Goal: Information Seeking & Learning: Learn about a topic

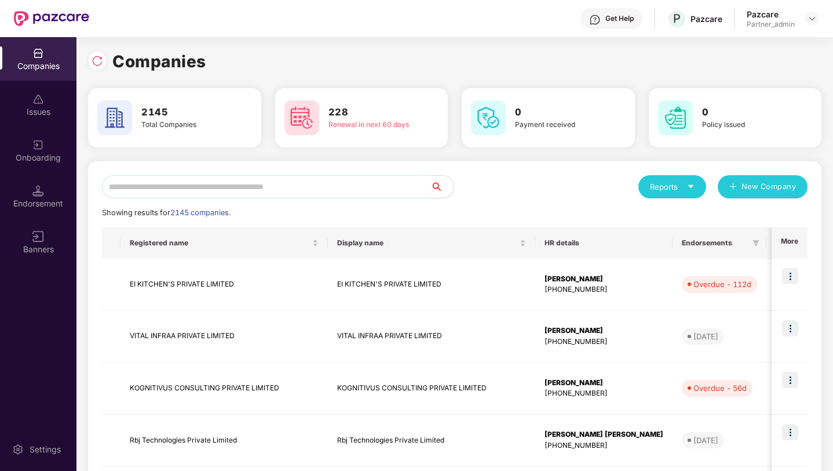
click at [239, 186] on input "text" at bounding box center [266, 186] width 329 height 23
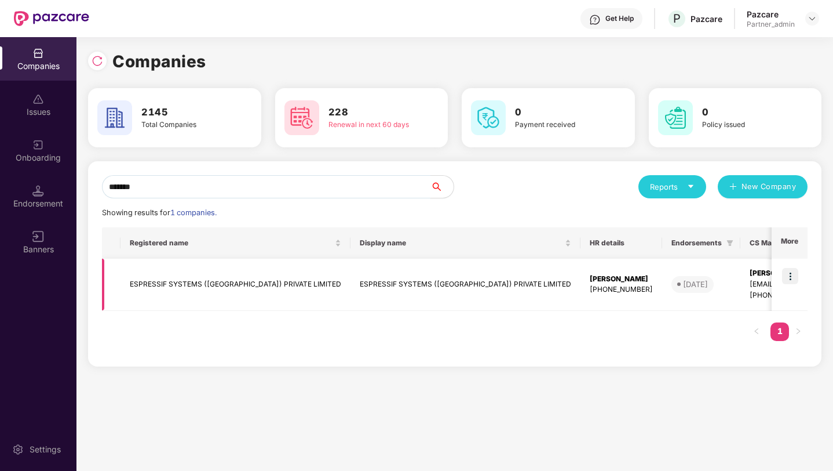
type input "*******"
click at [794, 278] on img at bounding box center [790, 276] width 16 height 16
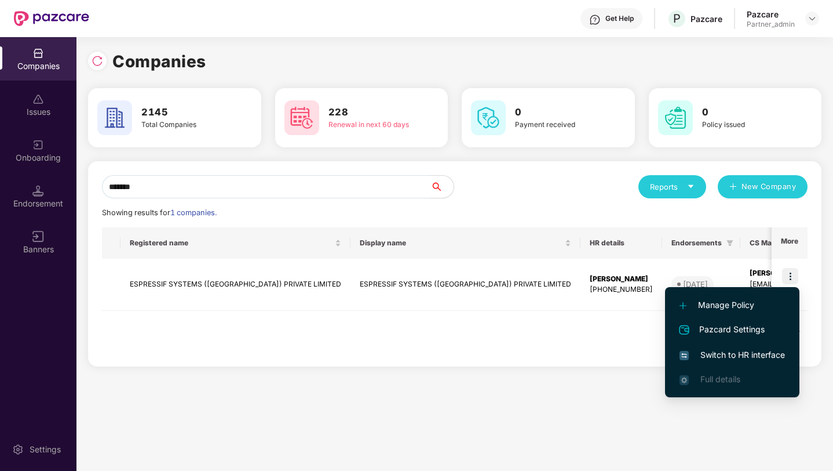
click at [696, 359] on span "Switch to HR interface" at bounding box center [732, 354] width 105 height 13
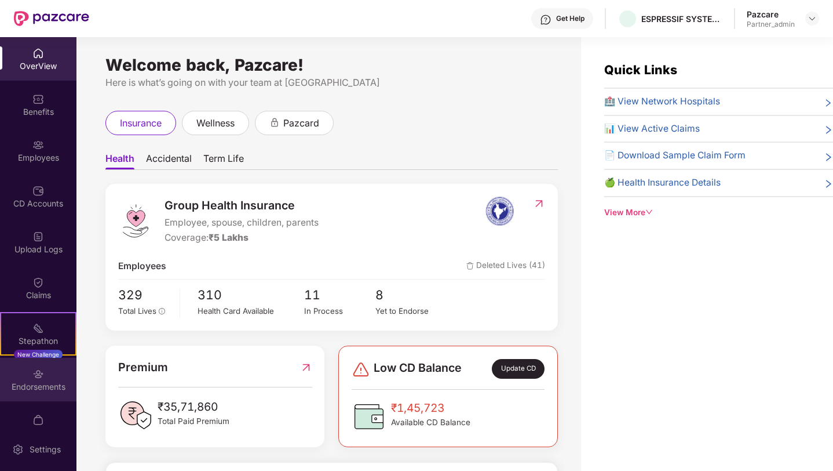
click at [22, 376] on div "Endorsements" at bounding box center [38, 379] width 76 height 43
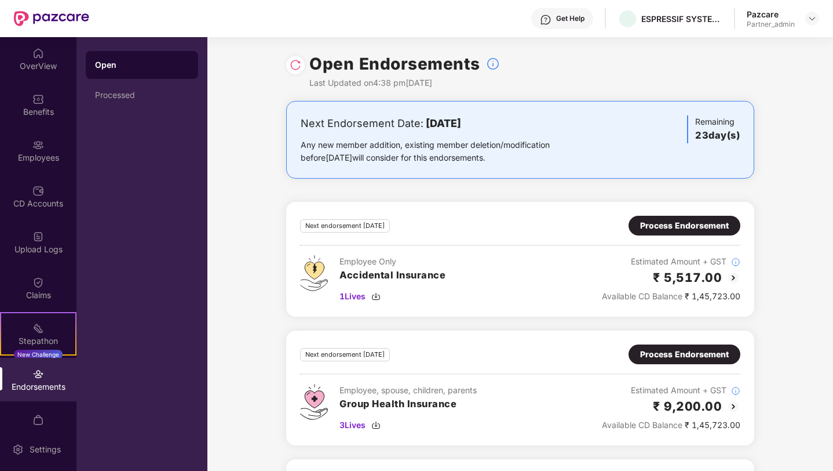
click at [290, 71] on div at bounding box center [295, 65] width 19 height 19
click at [297, 65] on img at bounding box center [296, 65] width 12 height 12
click at [298, 63] on img at bounding box center [296, 65] width 12 height 12
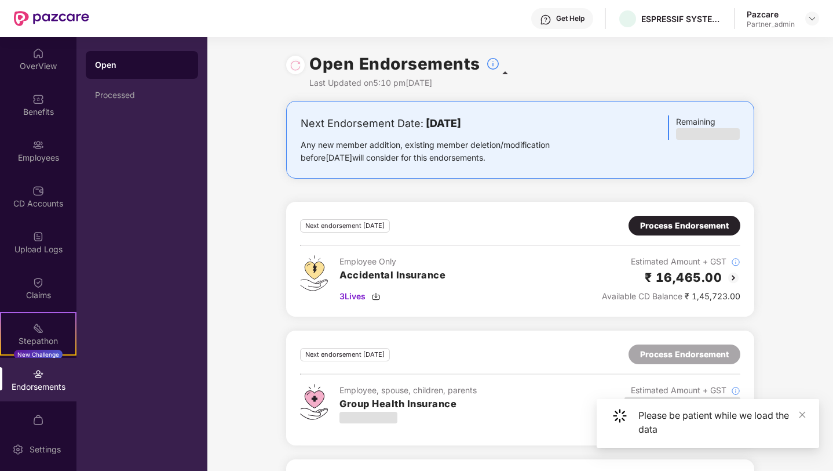
scroll to position [117, 0]
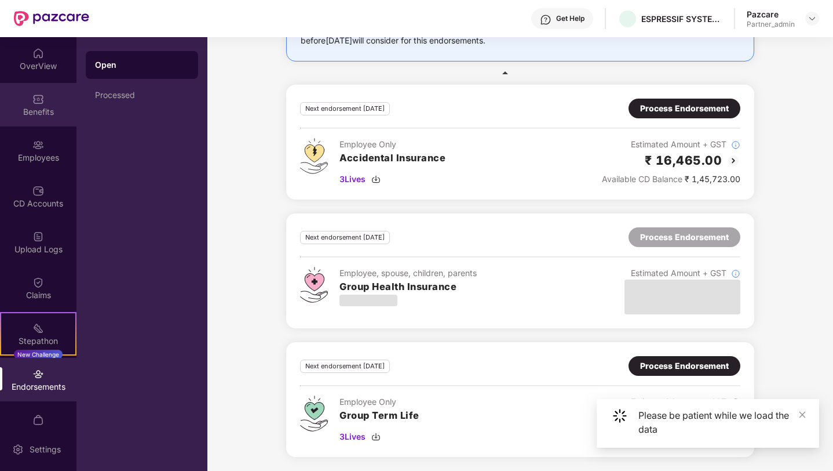
click at [40, 107] on div "Benefits" at bounding box center [38, 112] width 76 height 12
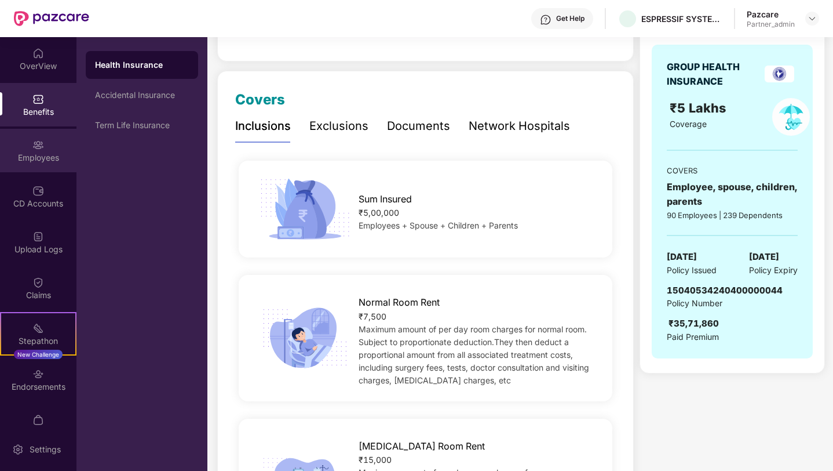
click at [37, 165] on div "Employees" at bounding box center [38, 150] width 76 height 43
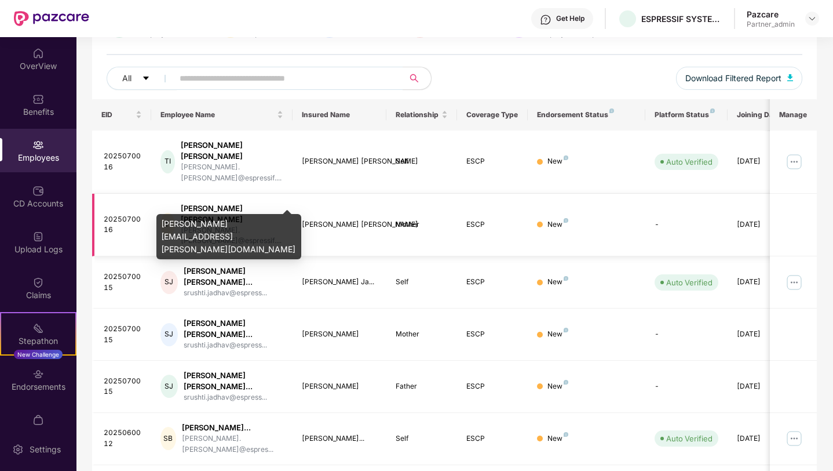
scroll to position [0, 0]
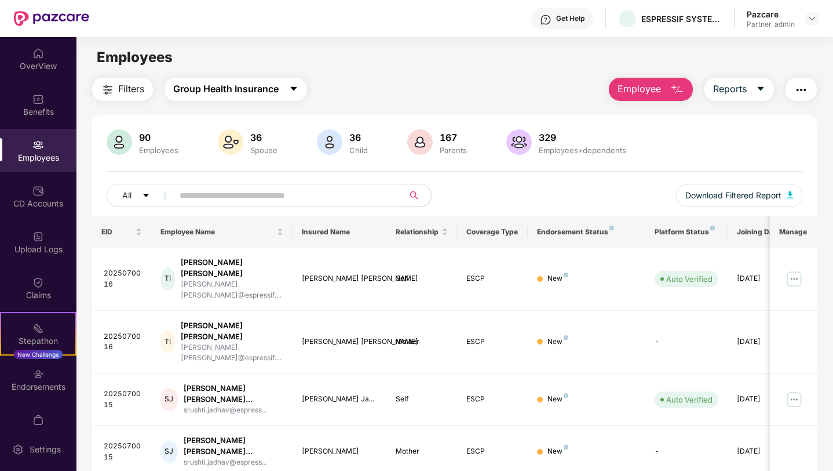
click at [217, 93] on span "Group Health Insurance" at bounding box center [225, 89] width 105 height 14
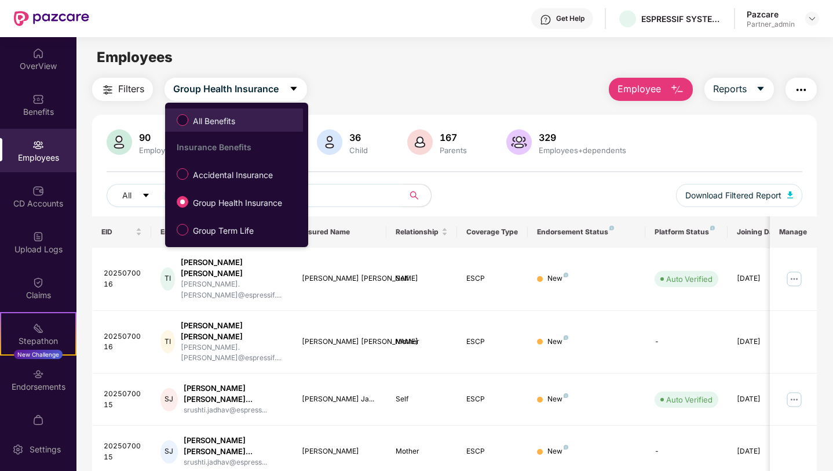
click at [219, 114] on label "All Benefits" at bounding box center [208, 120] width 75 height 20
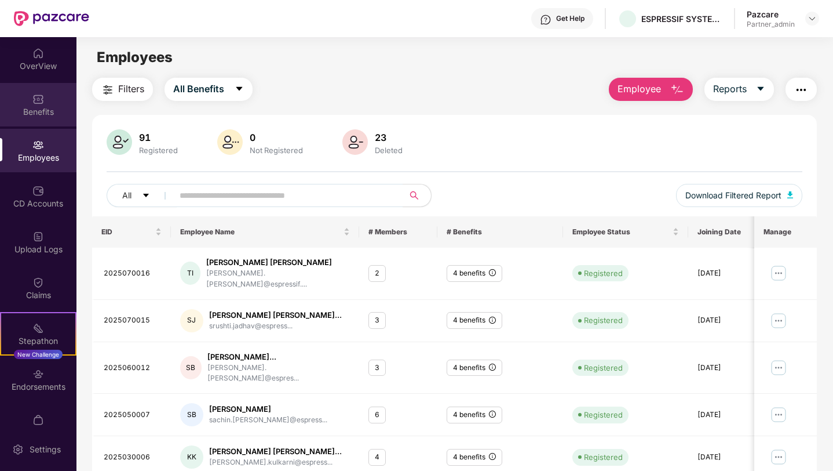
click at [41, 118] on div "Benefits" at bounding box center [38, 104] width 76 height 43
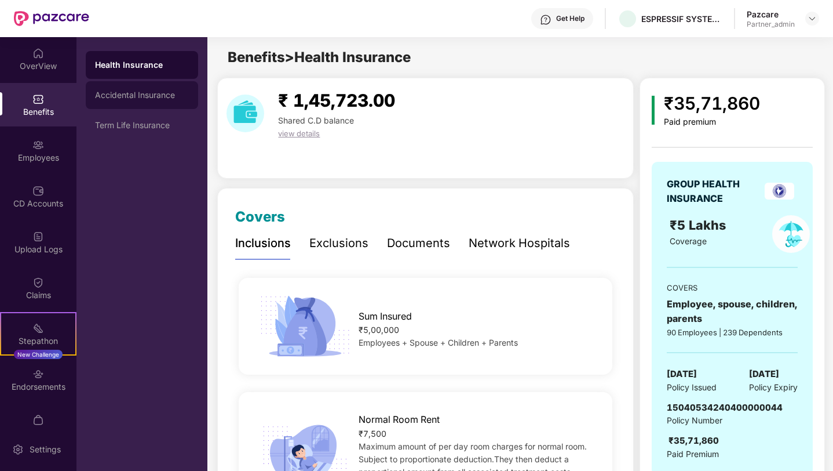
click at [146, 99] on div "Accidental Insurance" at bounding box center [142, 94] width 94 height 9
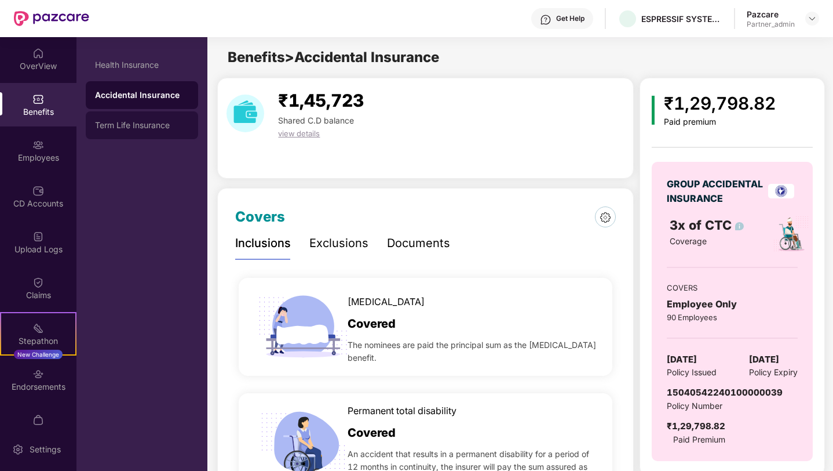
click at [144, 122] on div "Term Life Insurance" at bounding box center [142, 125] width 94 height 9
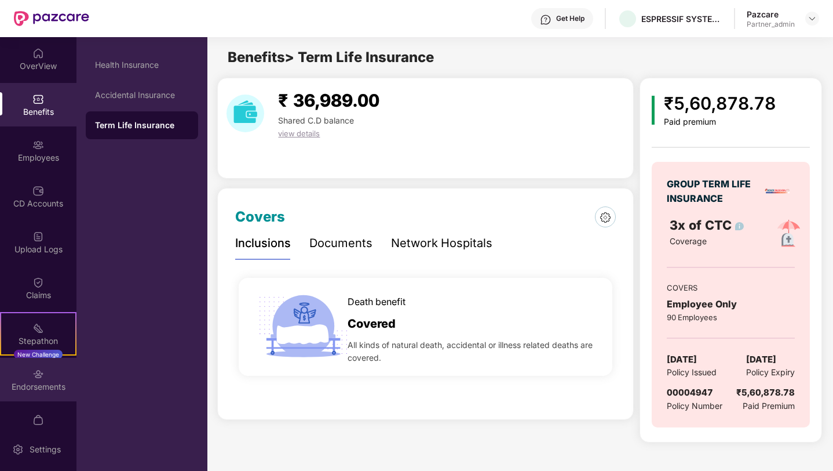
click at [41, 372] on img at bounding box center [38, 374] width 12 height 12
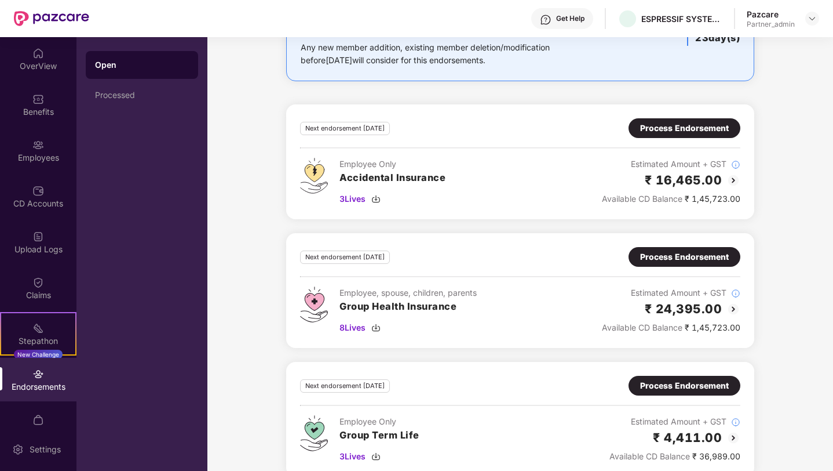
scroll to position [117, 0]
